Goal: Task Accomplishment & Management: Use online tool/utility

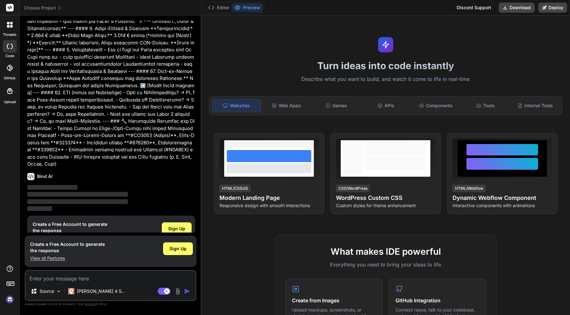
scroll to position [347, 0]
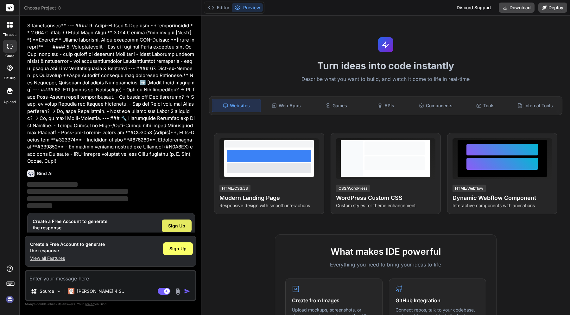
click at [182, 222] on span "Sign Up" at bounding box center [176, 225] width 17 height 6
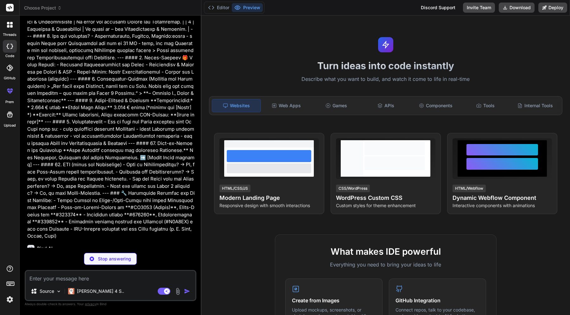
scroll to position [273, 0]
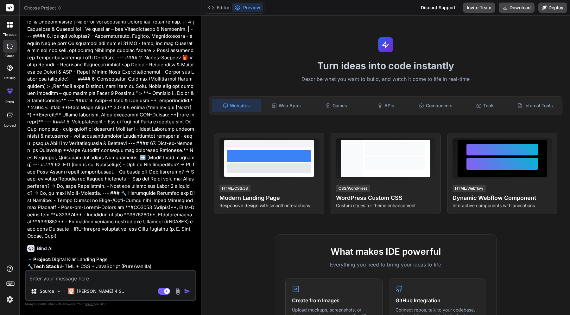
type textarea "x"
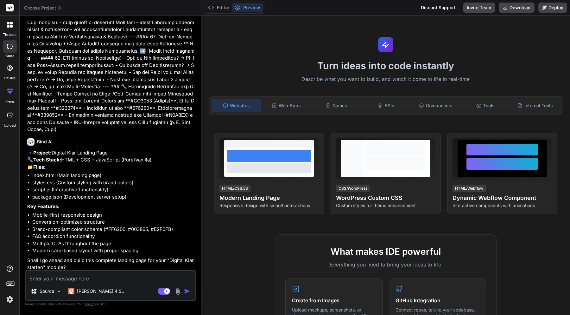
scroll to position [381, 0]
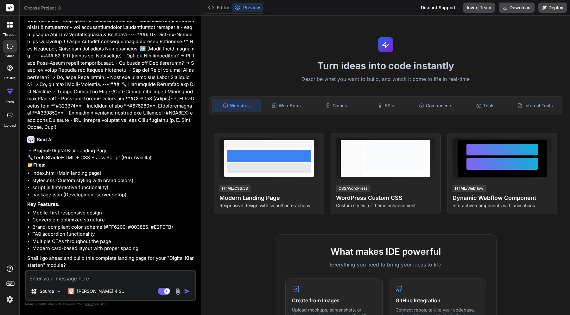
click at [88, 279] on textarea at bounding box center [111, 276] width 170 height 11
type textarea "j"
type textarea "x"
type textarea "ja"
type textarea "x"
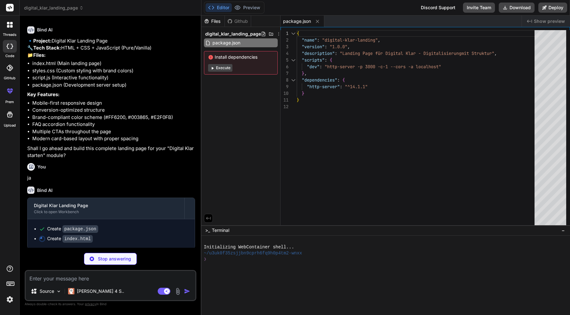
scroll to position [492, 0]
type textarea "x"
type textarea "</div> </footer> <script src="script.js"></script> </body> </html>"
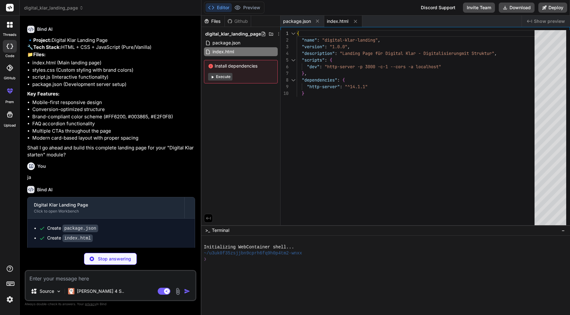
type textarea "x"
type textarea "padding: 1.5rem; } }"
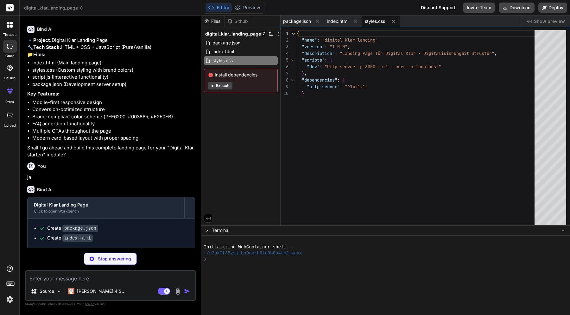
type textarea "x"
type textarea "images.forEach(img => imageObserver.observe(img)); } // Initialize lazy loading…"
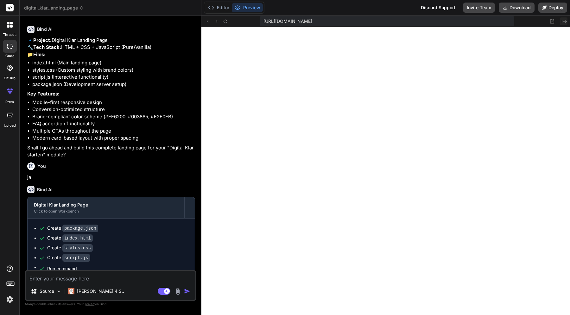
click at [561, 21] on button "Created with Pixso." at bounding box center [564, 21] width 8 height 8
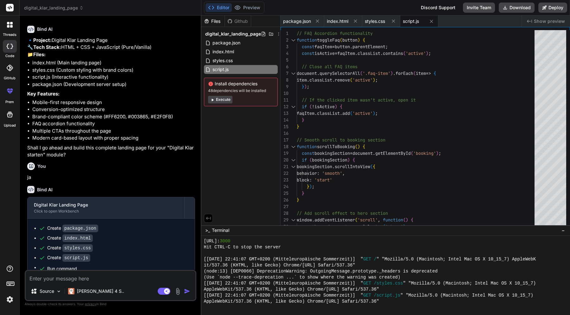
click at [549, 21] on span "Show preview" at bounding box center [549, 21] width 31 height 6
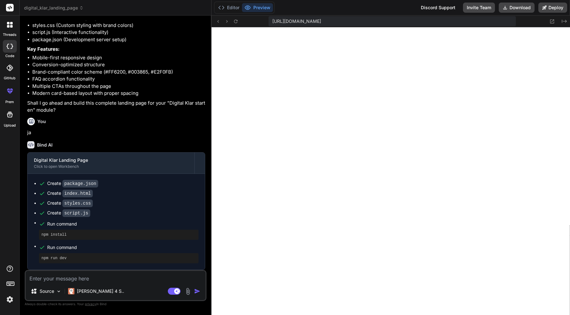
type textarea "x"
type textarea "images.forEach(img => imageObserver.observe(img)); } // Initialize lazy loading…"
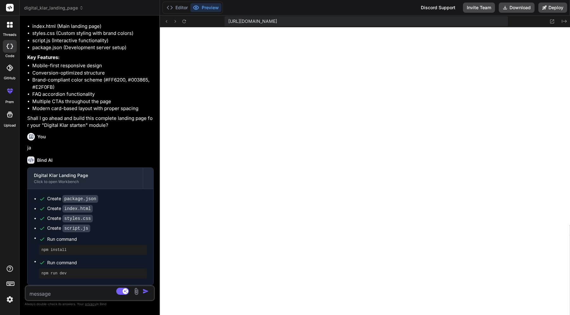
scroll to position [841, 0]
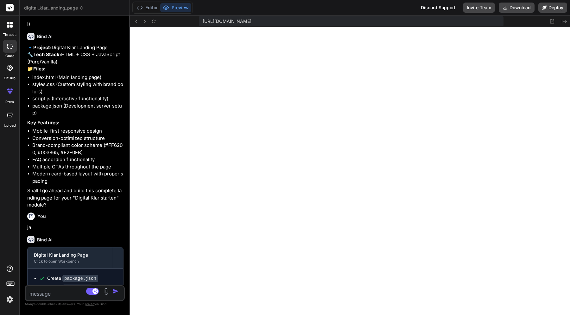
drag, startPoint x: 201, startPoint y: 45, endPoint x: 48, endPoint y: 42, distance: 152.7
click at [48, 42] on div "Bind AI Web Search Created with Pixso. Code Generator You Bind AI 🔹 Project: Di…" at bounding box center [75, 165] width 110 height 299
click at [146, 10] on button "Editor" at bounding box center [147, 7] width 26 height 9
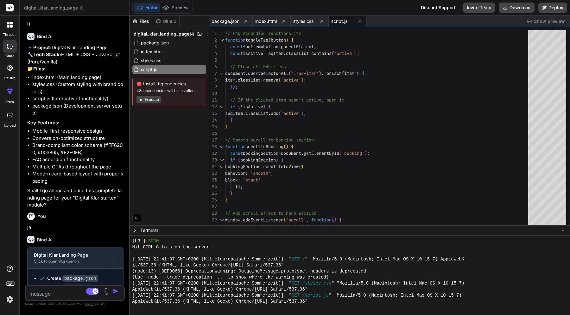
click at [164, 22] on div "Github" at bounding box center [166, 21] width 26 height 6
click at [141, 21] on div "Files" at bounding box center [141, 21] width 23 height 6
click at [176, 10] on button "Preview" at bounding box center [175, 7] width 31 height 9
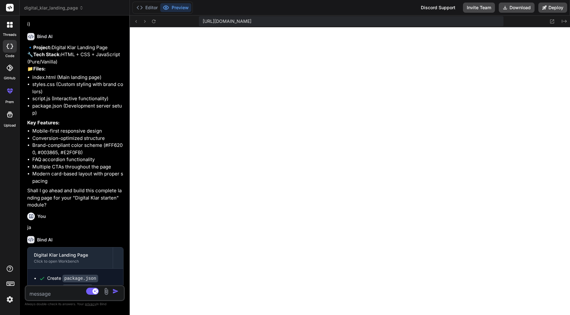
click at [11, 47] on icon at bounding box center [10, 46] width 6 height 5
click at [10, 95] on div at bounding box center [9, 90] width 15 height 15
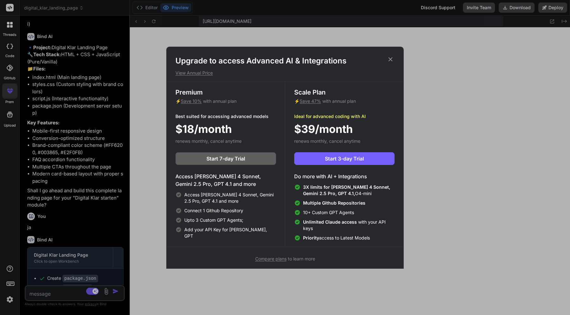
click at [390, 57] on icon at bounding box center [390, 59] width 7 height 7
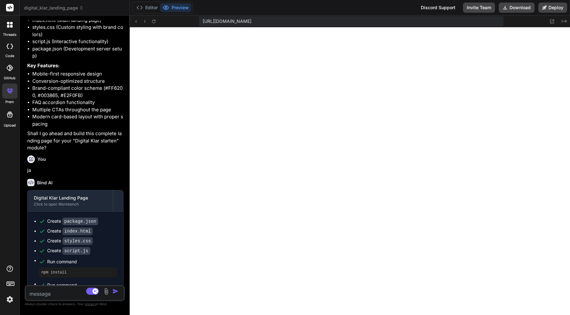
scroll to position [912, 0]
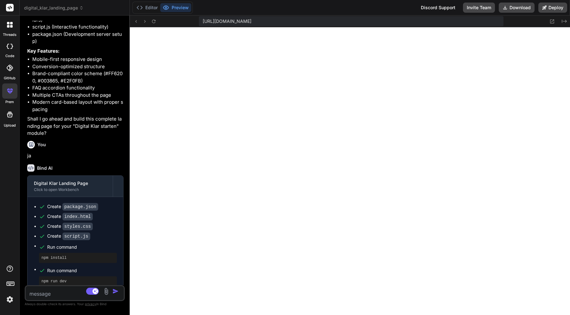
click at [8, 116] on icon at bounding box center [10, 115] width 6 height 6
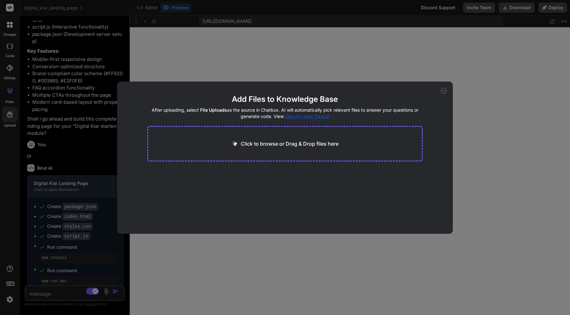
click at [9, 31] on div "Add Files to Knowledge Base After uploading, select File Uploads as the source …" at bounding box center [285, 157] width 570 height 315
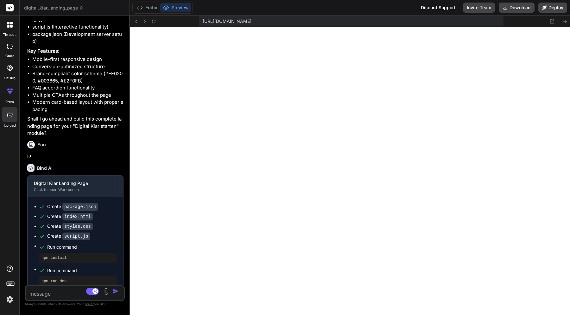
click at [8, 27] on icon at bounding box center [8, 26] width 3 height 3
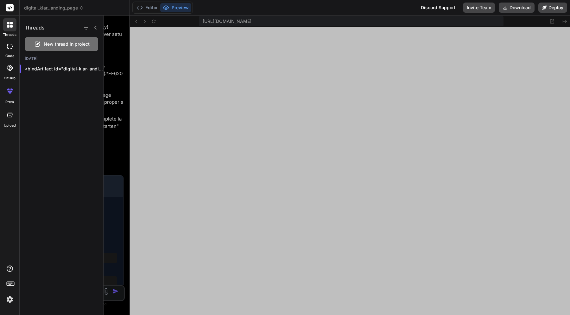
click at [8, 48] on icon at bounding box center [8, 46] width 3 height 5
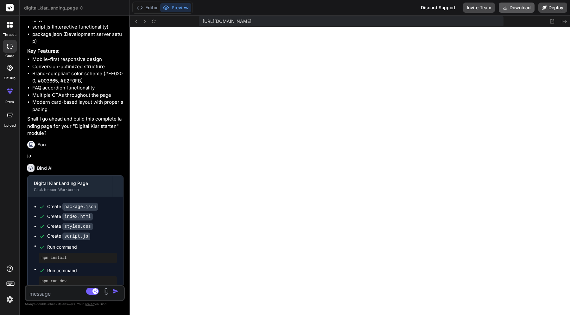
click at [524, 9] on button "Download" at bounding box center [517, 8] width 36 height 10
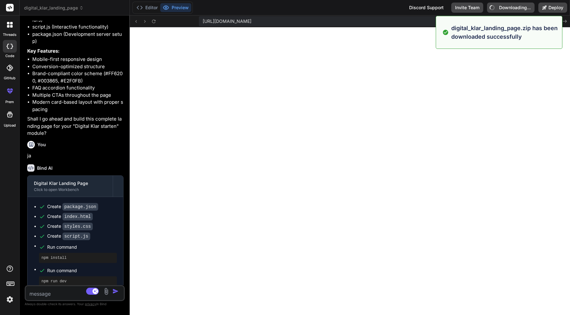
type textarea "x"
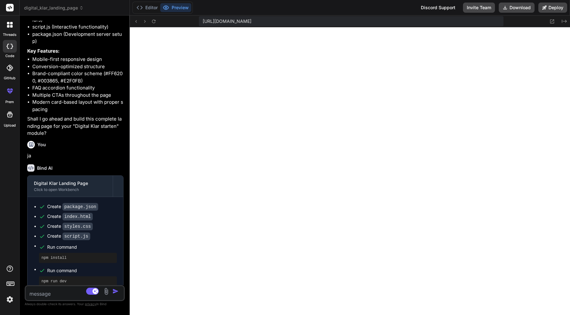
click at [42, 290] on textarea at bounding box center [67, 291] width 82 height 11
type textarea "S"
type textarea "x"
type textarea "St"
type textarea "x"
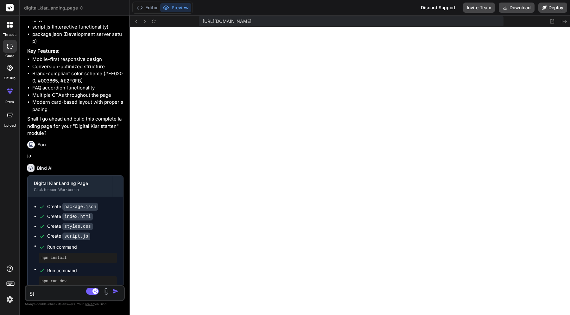
type textarea "Ste"
type textarea "x"
type textarea "Stel"
type textarea "x"
type textarea "Stell"
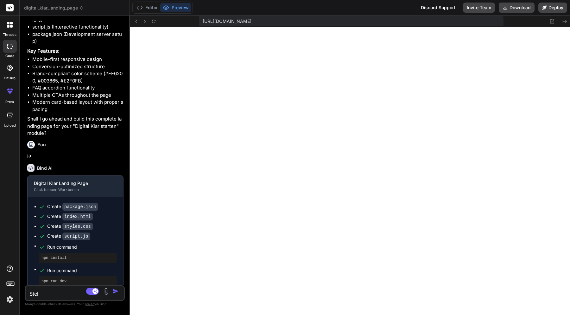
type textarea "x"
type textarea "Stelle"
type textarea "x"
type textarea "Stelle"
type textarea "x"
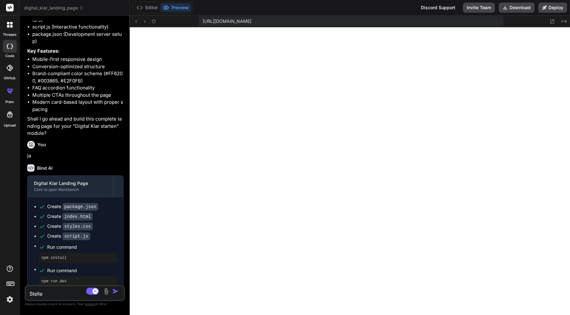
type textarea "Stelle d"
type textarea "x"
type textarea "Stelle de"
type textarea "x"
type textarea "Stelle den"
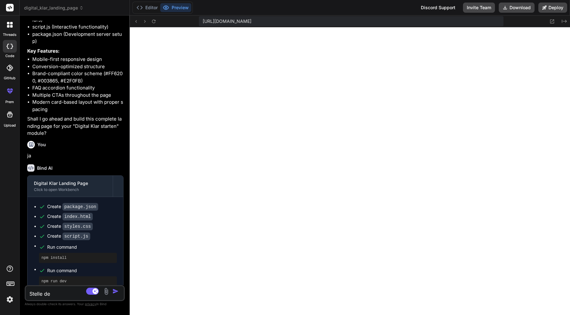
type textarea "x"
type textarea "Stelle den"
type textarea "x"
type textarea "Stelle den ""
type textarea "x"
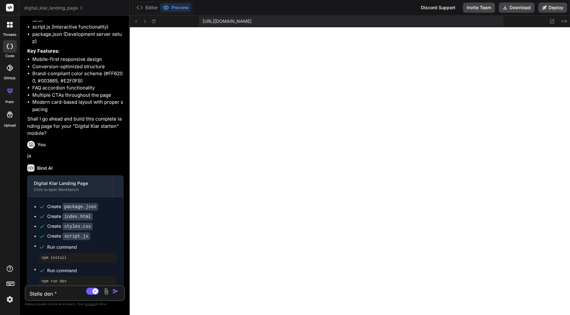
paste textarea "Dein 4-Wochen-Fahrplan"
type textarea "Stelle den "Dein 4-Wochen-Fahrplan"
type textarea "x"
type textarea "Stelle den "Dein 4-Wochen-Fahrplan"
type textarea "x"
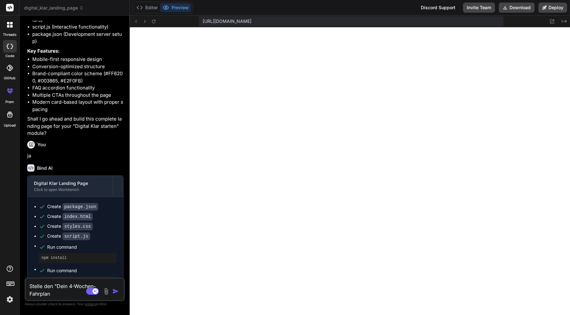
type textarea "Stelle den "Dein 4-Wochen-Fahrplan""
type textarea "x"
type textarea "Stelle den "Dein 4-Wochen-Fahrplan""
type textarea "x"
type textarea "Stelle den "Dein 4-Wochen-Fahrplan" i"
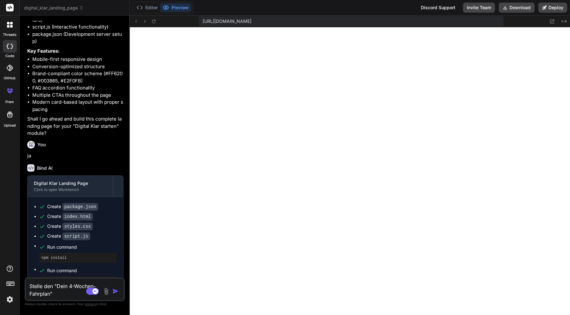
type textarea "x"
type textarea "Stelle den "Dein 4-Wochen-Fahrplan""
type textarea "x"
type textarea "Stelle den "Dein 4-Wochen-Fahrplan" u"
type textarea "x"
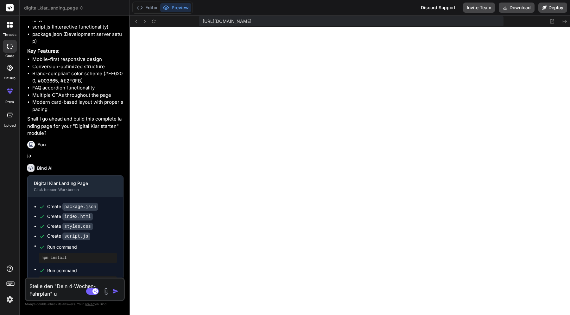
type textarea "Stelle den "Dein 4-Wochen-Fahrplan" un"
type textarea "x"
type textarea "Stelle den "Dein 4-Wochen-Fahrplan" und"
type textarea "x"
type textarea "Stelle den "Dein 4-Wochen-Fahrplan" und"
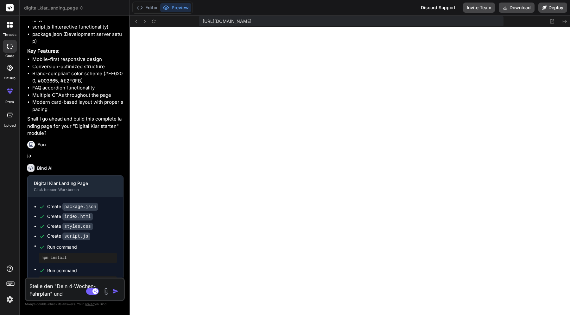
type textarea "x"
type textarea "Stelle den "Dein 4-Wochen-Fahrplan" und"
type textarea "x"
type textarea "Stelle den "Dein 4-Wochen-Fahrplan" und 2"
type textarea "x"
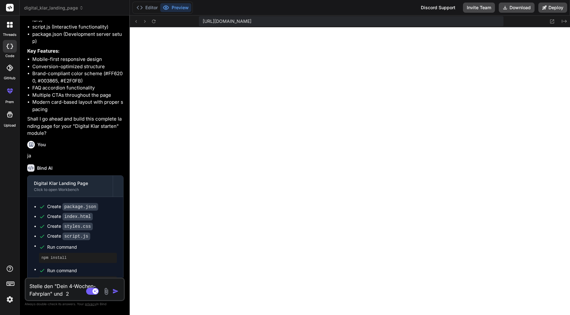
type textarea "Stelle den "Dein 4-Wochen-Fahrplan" und"
type textarea "x"
type textarea "Stelle den "Dein 4-Wochen-Fahrplan" und ""
type textarea "x"
type textarea "Stelle den "Dein 4-Wochen-Fahrplan" und """
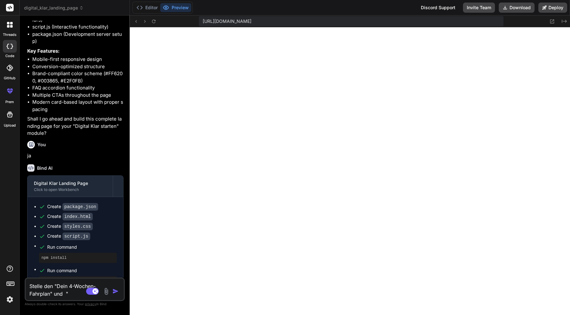
type textarea "x"
type textarea "Stelle den "Dein 4-Wochen-Fahrplan" und "D""
type textarea "x"
type textarea "Stelle den "Dein 4-Wochen-Fahrplan" und "De""
type textarea "x"
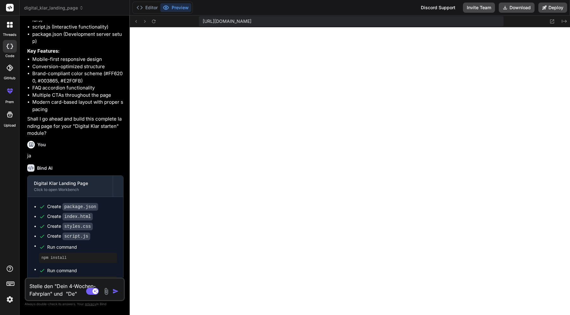
type textarea "Stelle den "Dein 4-Wochen-Fahrplan" und "Dei""
type textarea "x"
type textarea "Stelle den "Dein 4-Wochen-Fahrplan" und "Dein""
type textarea "x"
type textarea "Stelle den "Dein 4-Wochen-Fahrplan" und "Deine""
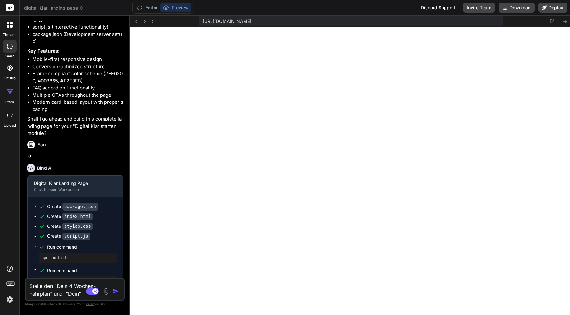
type textarea "x"
type textarea "Stelle den "Dein 4-Wochen-Fahrplan" und "Deine ""
type textarea "x"
type textarea "Stelle den "Dein 4-Wochen-Fahrplan" und "Deine E""
type textarea "x"
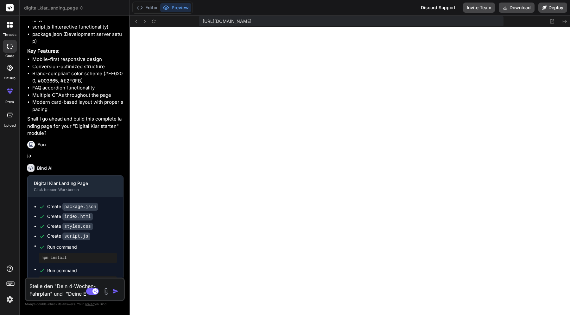
type textarea "Stelle den "Dein 4-Wochen-Fahrplan" und "Deine Ex""
type textarea "x"
type textarea "Stelle den "Dein 4-Wochen-Fahrplan" und "Deine Ext""
type textarea "x"
type textarea "Stelle den "Dein 4-Wochen-Fahrplan" und "Deine Extr""
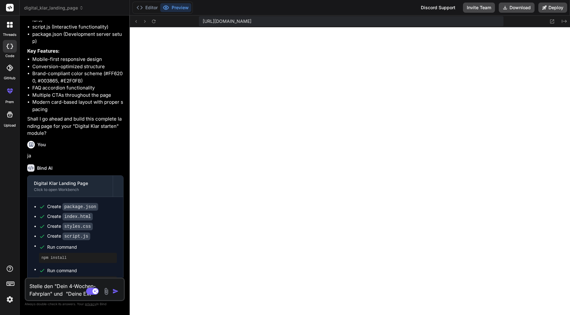
type textarea "x"
type textarea "Stelle den "Dein 4-Wochen-Fahrplan" und "Deine Extra""
type textarea "x"
type textarea "Stelle den "Dein 4-Wochen-Fahrplan" und "Deine Extras""
type textarea "x"
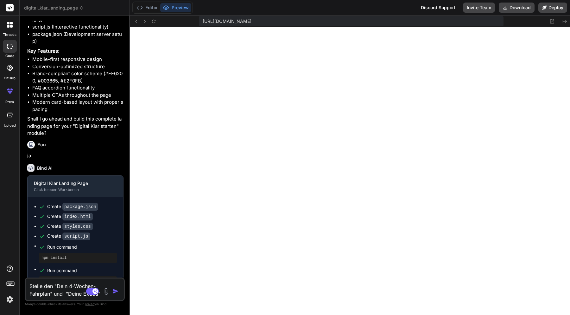
type textarea "Stelle den "Dein 4-Wochen-Fahrplan" und "Deine Extras""
type textarea "x"
type textarea "Stelle den "Dein 4-Wochen-Fahrplan" und "Deine Extras" a"
type textarea "x"
type textarea "Stelle den "Dein 4-Wochen-Fahrplan" und "Deine Extras" am"
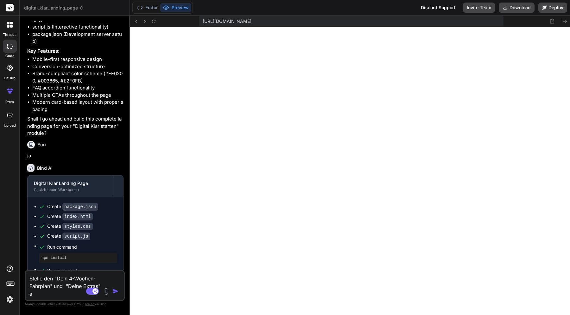
type textarea "x"
type textarea "Stelle den "Dein 4-Wochen-Fahrplan" und "Deine Extras" am"
type textarea "x"
type textarea "Stelle den "Dein 4-Wochen-Fahrplan" und "Deine Extras" am D"
type textarea "x"
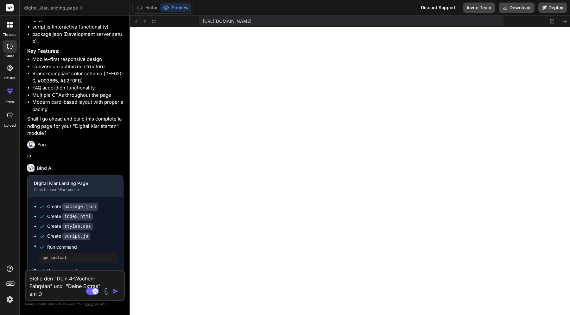
type textarea "Stelle den "Dein 4-Wochen-Fahrplan" und "Deine Extras" am De"
type textarea "x"
type textarea "Stelle den "Dein 4-Wochen-Fahrplan" und "Deine Extras" am Des"
type textarea "x"
type textarea "Stelle den "Dein 4-Wochen-Fahrplan" und "Deine Extras" am Desk"
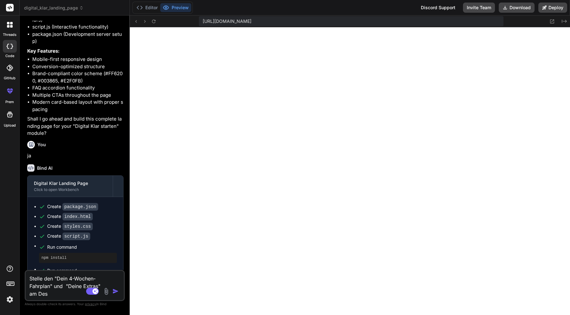
type textarea "x"
type textarea "Stelle den "Dein 4-Wochen-Fahrplan" und "Deine Extras" am Deskt"
type textarea "x"
type textarea "Stelle den "Dein 4-Wochen-Fahrplan" und "Deine Extras" am Deskto"
type textarea "x"
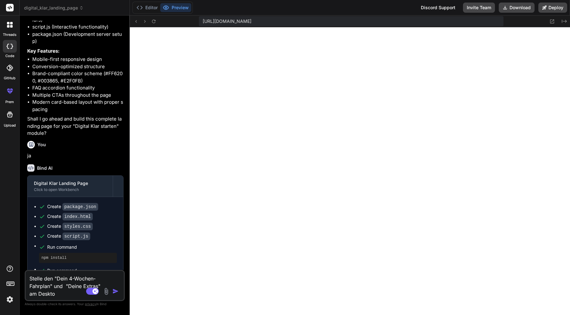
type textarea "Stelle den "Dein 4-Wochen-Fahrplan" und "Deine Extras" am Desktop"
type textarea "x"
type textarea "Stelle den "Dein 4-Wochen-Fahrplan" und "Deine Extras" am Desktop"
type textarea "x"
type textarea "Stelle den "Dein 4-Wochen-Fahrplan" und "Deine Extras" am Desktop i"
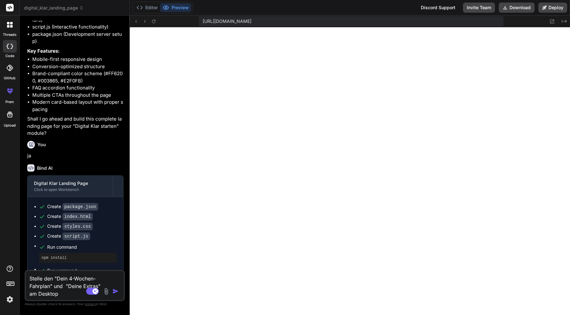
type textarea "x"
type textarea "Stelle den "Dein 4-Wochen-Fahrplan" und "Deine Extras" am Desktop in"
type textarea "x"
type textarea "Stelle den "Dein 4-Wochen-Fahrplan" und "Deine Extras" am Desktop in"
type textarea "x"
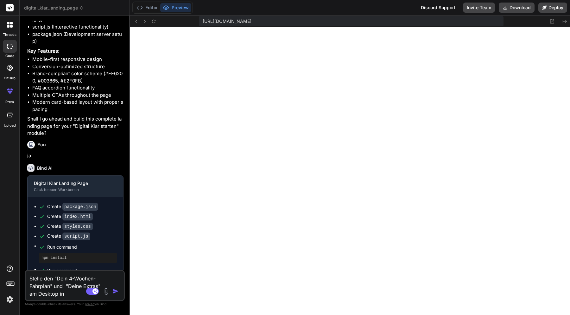
type textarea "Stelle den "Dein 4-Wochen-Fahrplan" und "Deine Extras" am Desktop in e"
type textarea "x"
type textarea "Stelle den "Dein 4-Wochen-Fahrplan" und "Deine Extras" am Desktop in ei"
type textarea "x"
type textarea "Stelle den "Dein 4-Wochen-Fahrplan" und "Deine Extras" am Desktop in ein"
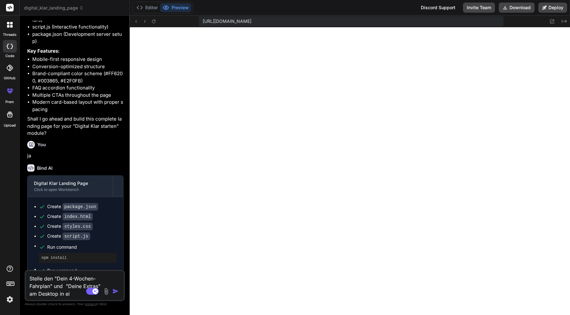
type textarea "x"
type textarea "Stelle den "Dein 4-Wochen-Fahrplan" und "Deine Extras" am Desktop in eine"
type textarea "x"
type textarea "Stelle den "Dein 4-Wochen-Fahrplan" und "Deine Extras" am Desktop in einer"
type textarea "x"
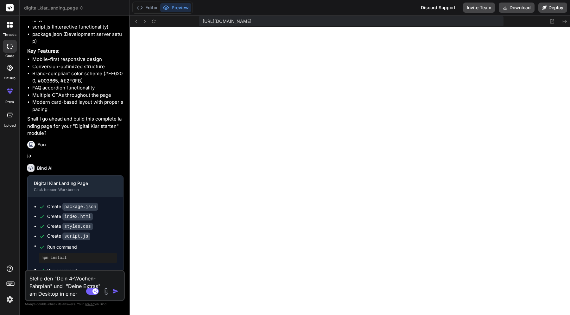
type textarea "Stelle den "Dein 4-Wochen-Fahrplan" und "Deine Extras" am Desktop in einer"
type textarea "x"
type textarea "Stelle den "Dein 4-Wochen-Fahrplan" und "Deine Extras" am Desktop in einer Z"
type textarea "x"
type textarea "Stelle den "Dein 4-Wochen-Fahrplan" und "Deine Extras" am Desktop in einer Ze"
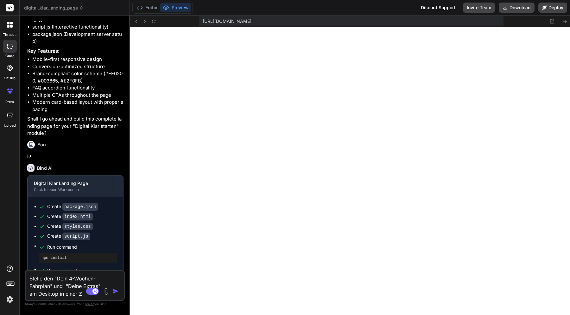
type textarea "x"
type textarea "Stelle den "Dein 4-Wochen-Fahrplan" und "Deine Extras" am Desktop in einer Zei"
type textarea "x"
type textarea "Stelle den "Dein 4-Wochen-Fahrplan" und "Deine Extras" am Desktop in einer Zeil"
type textarea "x"
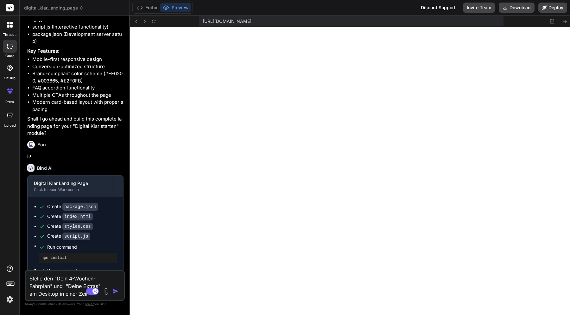
type textarea "Stelle den "Dein 4-Wochen-Fahrplan" und "Deine Extras" am Desktop in einer Zeile"
type textarea "x"
type textarea "Stelle den "Dein 4-Wochen-Fahrplan" und "Deine Extras" am Desktop in einer Zeile"
type textarea "x"
type textarea "Stelle den "Dein 4-Wochen-Fahrplan" und "Deine Extras" am Desktop in einer Zeil…"
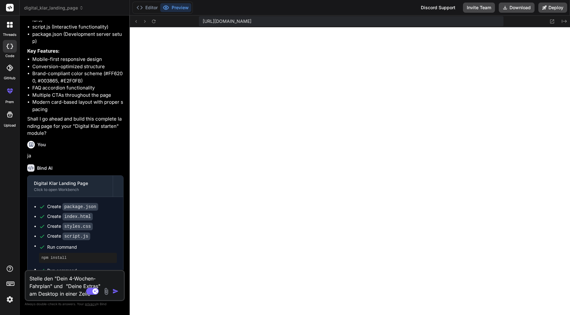
type textarea "x"
type textarea "Stelle den "Dein 4-Wochen-Fahrplan" und "Deine Extras" am Desktop in einer Zeil…"
type textarea "x"
type textarea "Stelle den "Dein 4-Wochen-Fahrplan" und "Deine Extras" am Desktop in einer Zeil…"
type textarea "x"
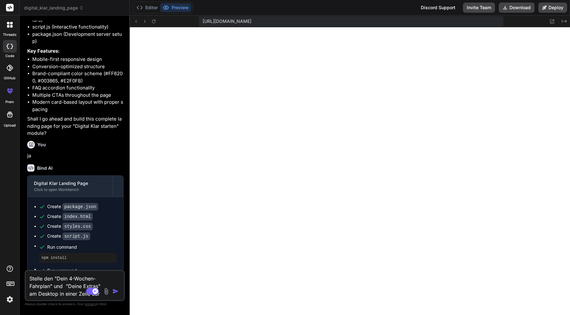
type textarea "Stelle den "Dein 4-Wochen-Fahrplan" und "Deine Extras" am Desktop in einer Zeil…"
type textarea "x"
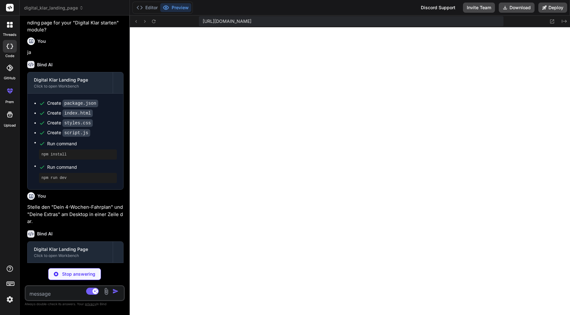
scroll to position [1027, 0]
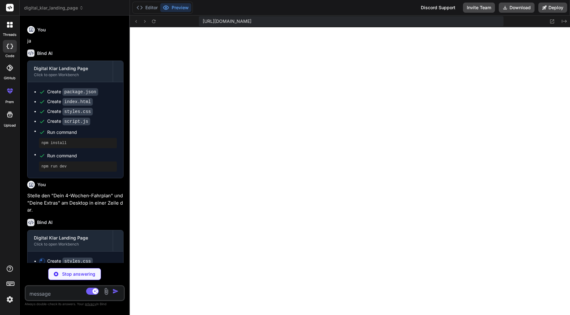
type textarea "x"
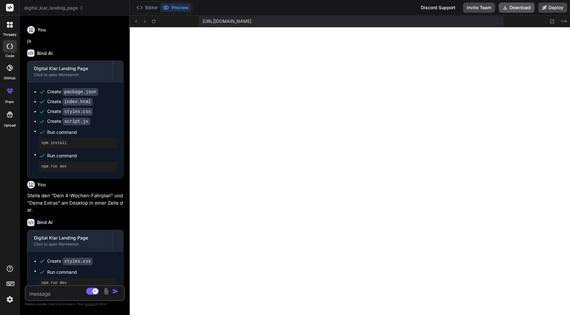
click at [519, 9] on button "Download" at bounding box center [517, 8] width 36 height 10
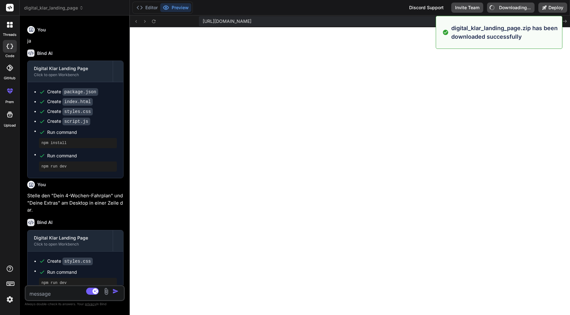
type textarea "x"
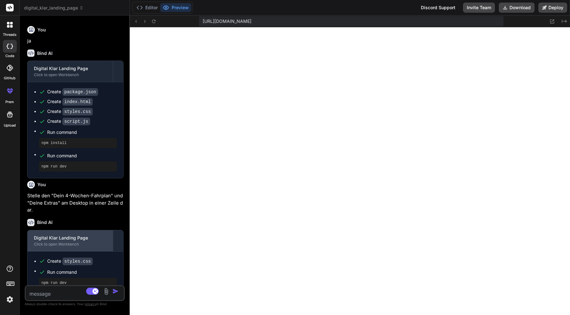
scroll to position [1028, 0]
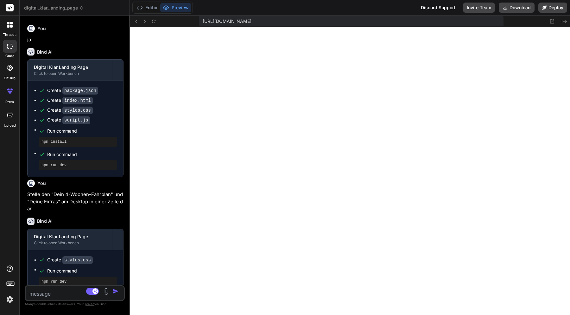
click at [44, 296] on textarea at bounding box center [67, 291] width 82 height 11
type textarea "o"
type textarea "x"
type textarea "ok"
type textarea "x"
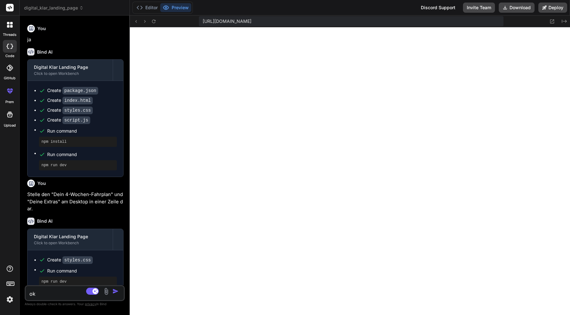
type textarea "ok,"
type textarea "x"
type textarea "ok,"
type textarea "x"
type textarea "ok, d"
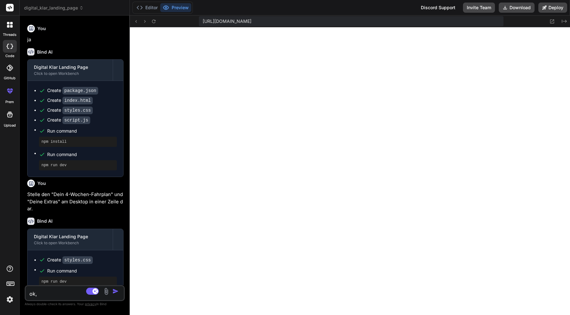
type textarea "x"
type textarea "ok, da"
type textarea "x"
type textarea "ok, das"
type textarea "x"
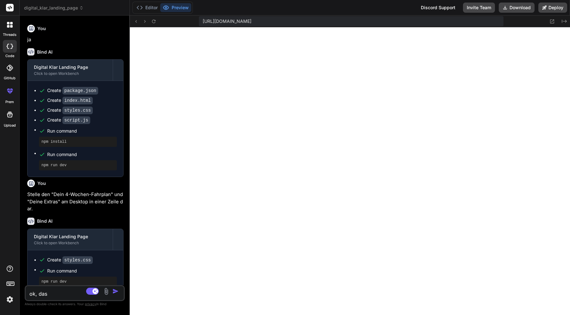
type textarea "ok, das"
type textarea "x"
type textarea "ok, das s"
type textarea "x"
type textarea "ok, das se"
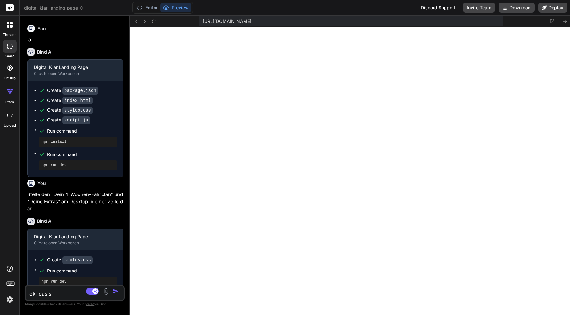
type textarea "x"
type textarea "ok, das s"
type textarea "x"
type textarea "ok, das si"
type textarea "x"
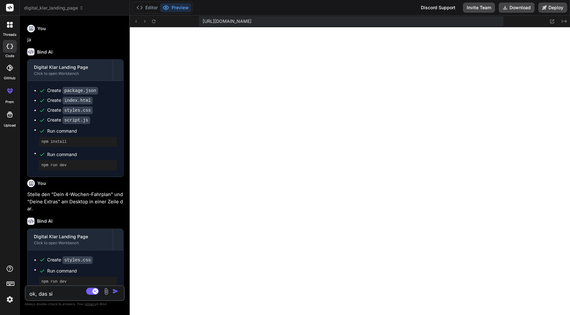
type textarea "ok, das sie"
type textarea "x"
type textarea "ok, das sieh"
type textarea "x"
type textarea "ok, das sieht"
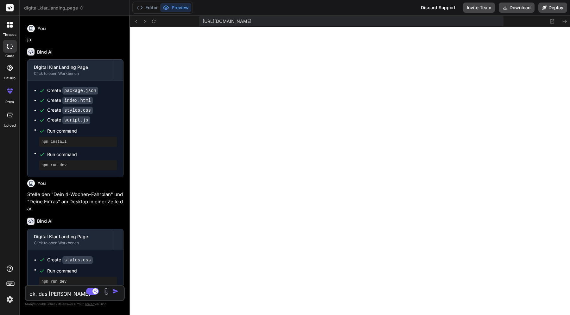
type textarea "x"
type textarea "ok, das sieht"
type textarea "x"
type textarea "ok, das sieht n"
type textarea "x"
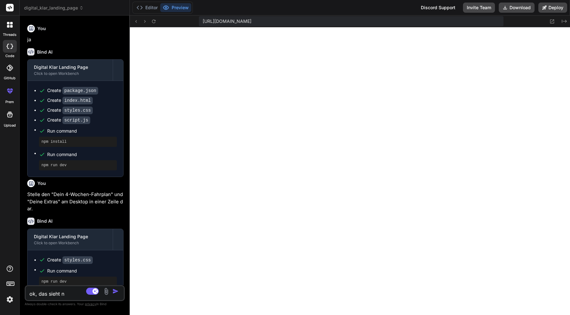
type textarea "ok, das sieht ni"
type textarea "x"
type textarea "ok, das sieht nic"
type textarea "x"
type textarea "ok, das sieht nich"
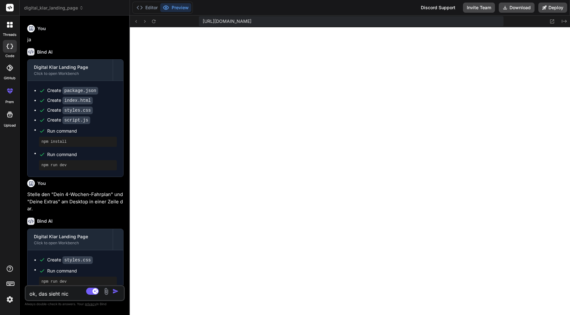
type textarea "x"
type textarea "ok, das sieht nicht"
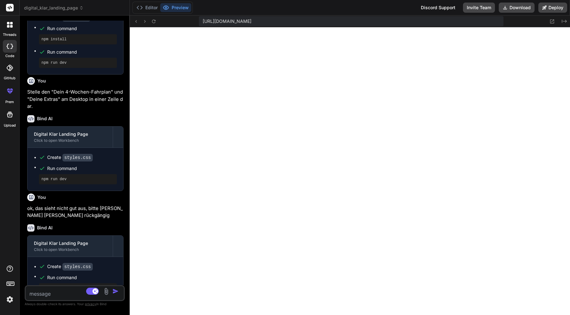
scroll to position [1137, 0]
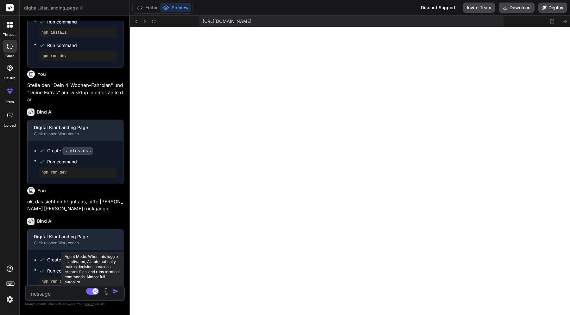
click at [93, 294] on rect at bounding box center [92, 290] width 13 height 7
click at [91, 291] on rect at bounding box center [90, 291] width 6 height 6
click at [67, 10] on span "digital_klar_landing_page" at bounding box center [54, 8] width 60 height 6
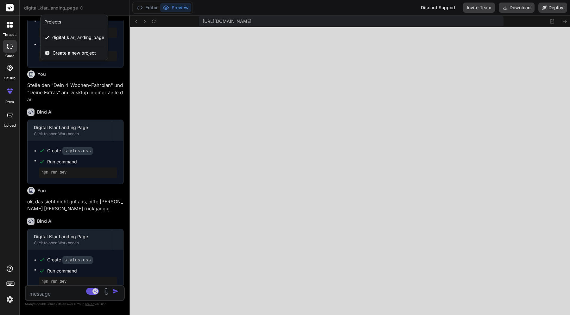
click at [67, 10] on div at bounding box center [285, 157] width 570 height 315
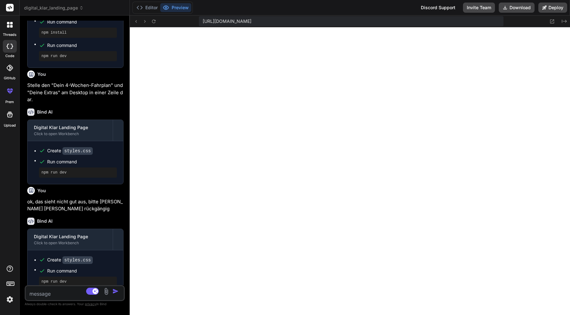
click at [9, 97] on div at bounding box center [9, 90] width 15 height 15
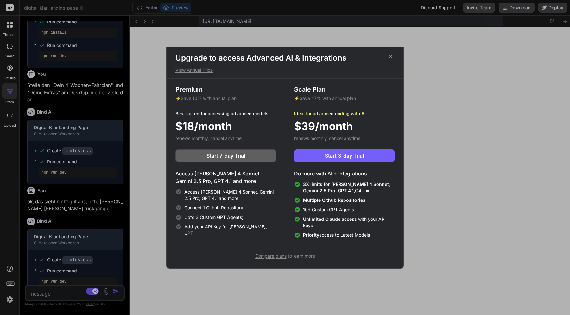
scroll to position [3, 0]
click at [391, 57] on icon at bounding box center [390, 56] width 7 height 7
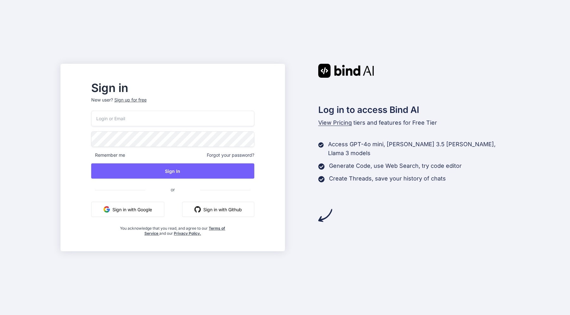
click at [157, 120] on input "email" at bounding box center [172, 119] width 163 height 16
type input "[PERSON_NAME][EMAIL_ADDRESS][DOMAIN_NAME]"
click at [0, 314] on com-1password-button at bounding box center [0, 315] width 0 height 0
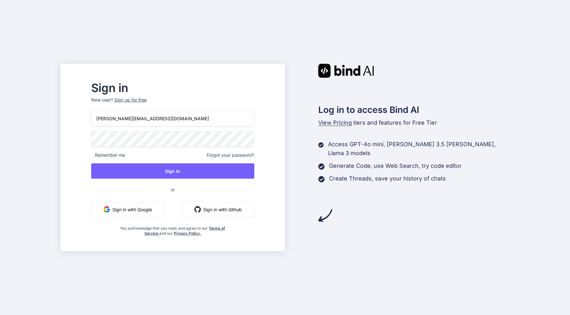
click at [0, 314] on com-1password-button at bounding box center [0, 315] width 0 height 0
click at [176, 185] on div "andreas@comas.at Remember me Forgot your password? Sign In or Sign in with Goog…" at bounding box center [172, 173] width 163 height 125
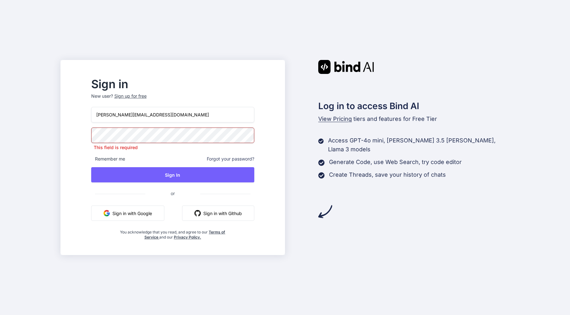
click at [0, 314] on com-1password-button at bounding box center [0, 315] width 0 height 0
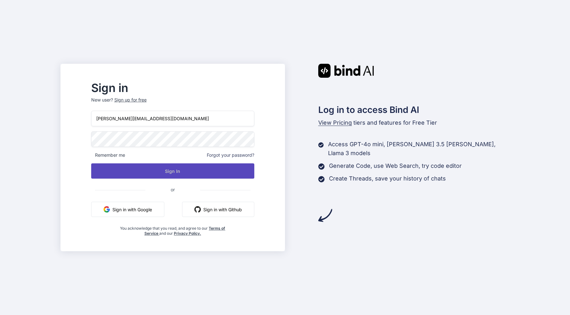
click at [200, 173] on button "Sign In" at bounding box center [172, 170] width 163 height 15
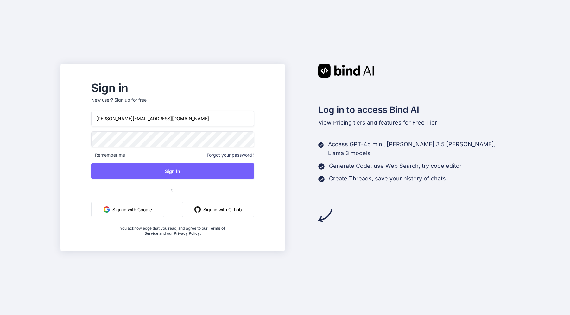
click at [144, 100] on div "Sign up for free" at bounding box center [130, 100] width 32 height 6
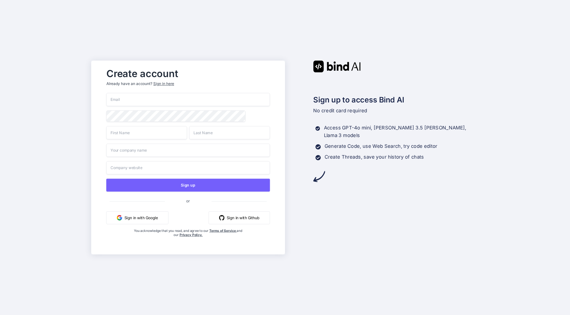
click at [132, 99] on input "email" at bounding box center [188, 99] width 164 height 13
click at [130, 97] on input "email" at bounding box center [188, 99] width 164 height 13
click at [0, 314] on com-1password-button at bounding box center [0, 315] width 0 height 0
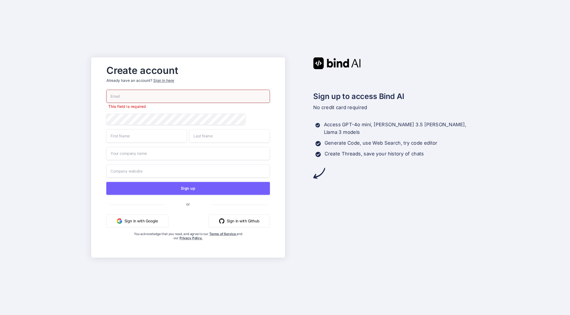
click at [187, 95] on input "email" at bounding box center [188, 96] width 164 height 13
paste input "[PERSON_NAME][EMAIL_ADDRESS][DOMAIN_NAME]"
type input "[PERSON_NAME][EMAIL_ADDRESS][DOMAIN_NAME]"
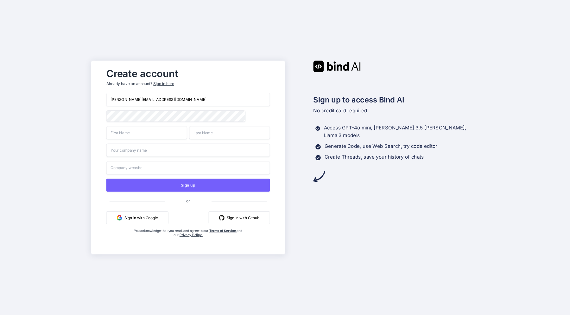
click at [105, 164] on div "Create account Already have an account? Sign in here andreas@comas.at Sign up o…" at bounding box center [188, 157] width 177 height 185
click at [122, 135] on input "text" at bounding box center [146, 132] width 81 height 13
type input "Andreas"
type input "Stocker"
type input "Andreas Stocker"
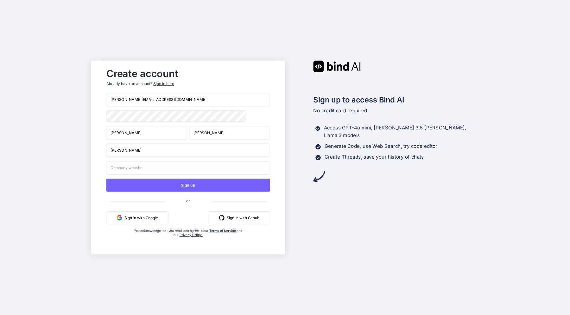
click at [139, 169] on input "text" at bounding box center [188, 167] width 164 height 13
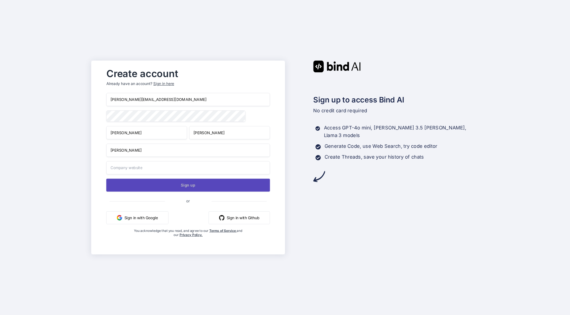
click at [135, 188] on button "Sign up" at bounding box center [188, 184] width 164 height 13
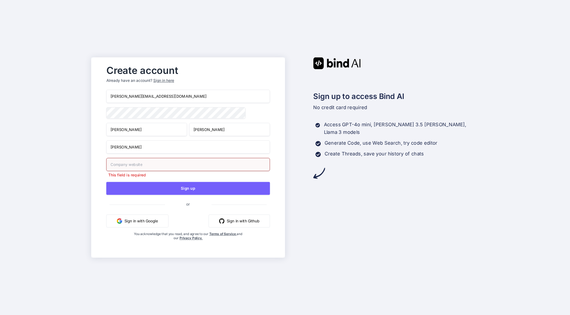
click at [129, 164] on input "text" at bounding box center [188, 164] width 164 height 13
type input ";"
paste input "https://www.andreasstocker.at"
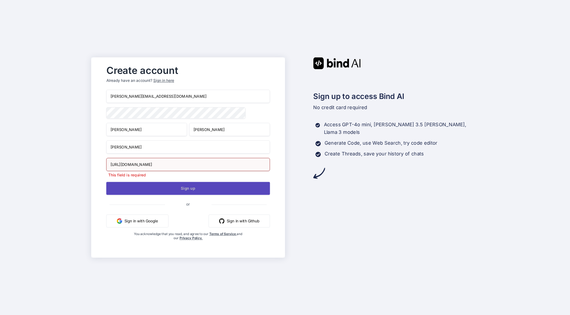
type input "https://www.andreasstocker.at"
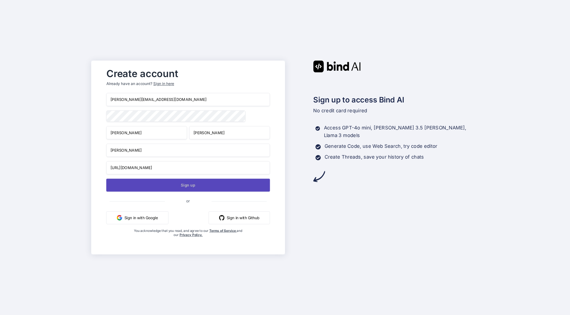
click at [133, 189] on button "Sign up" at bounding box center [188, 184] width 164 height 13
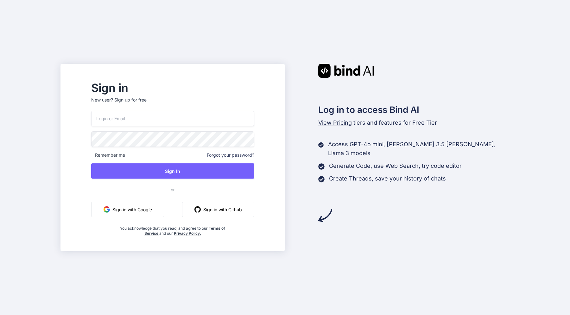
click at [160, 120] on input "email" at bounding box center [172, 119] width 163 height 16
type input "[PERSON_NAME][EMAIL_ADDRESS][DOMAIN_NAME]"
